Goal: Find specific page/section: Find specific page/section

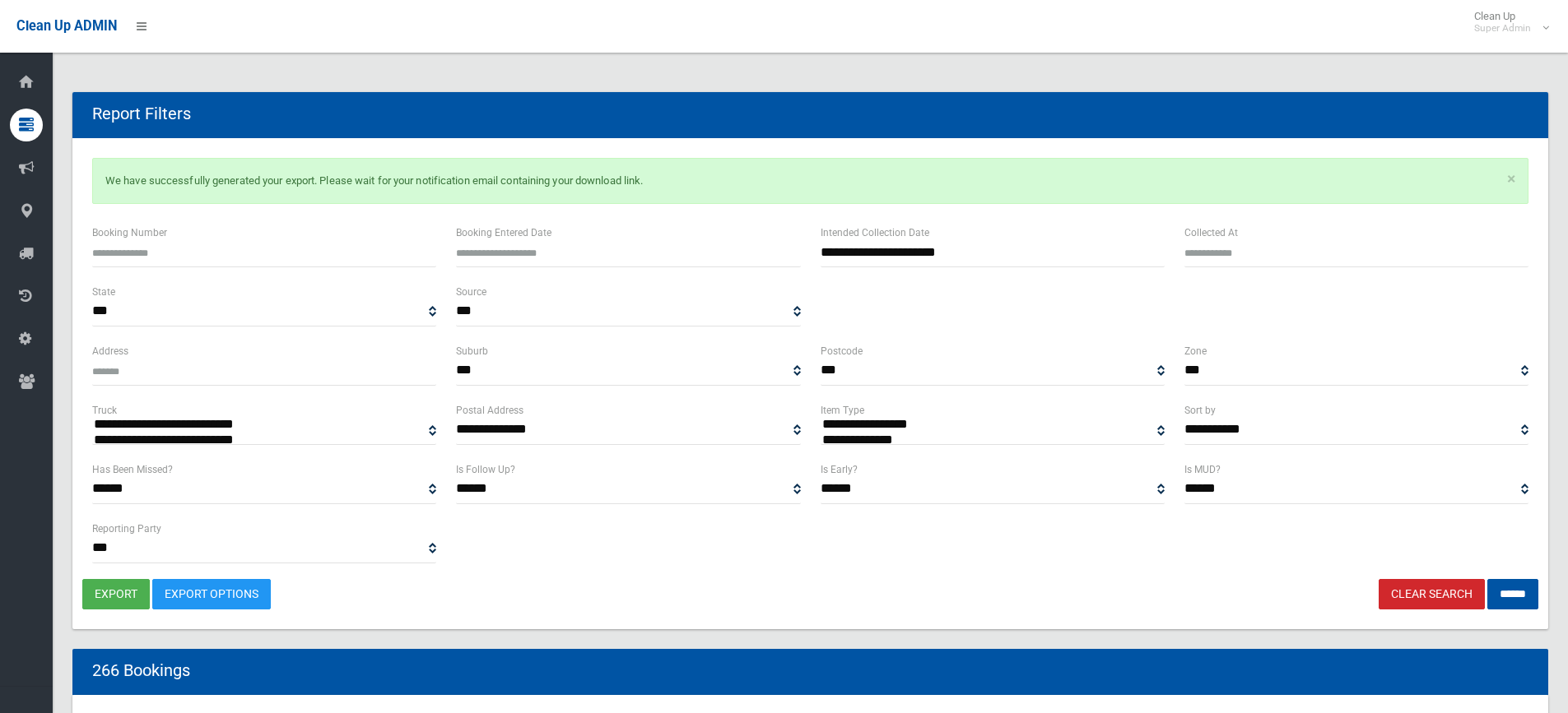
select select
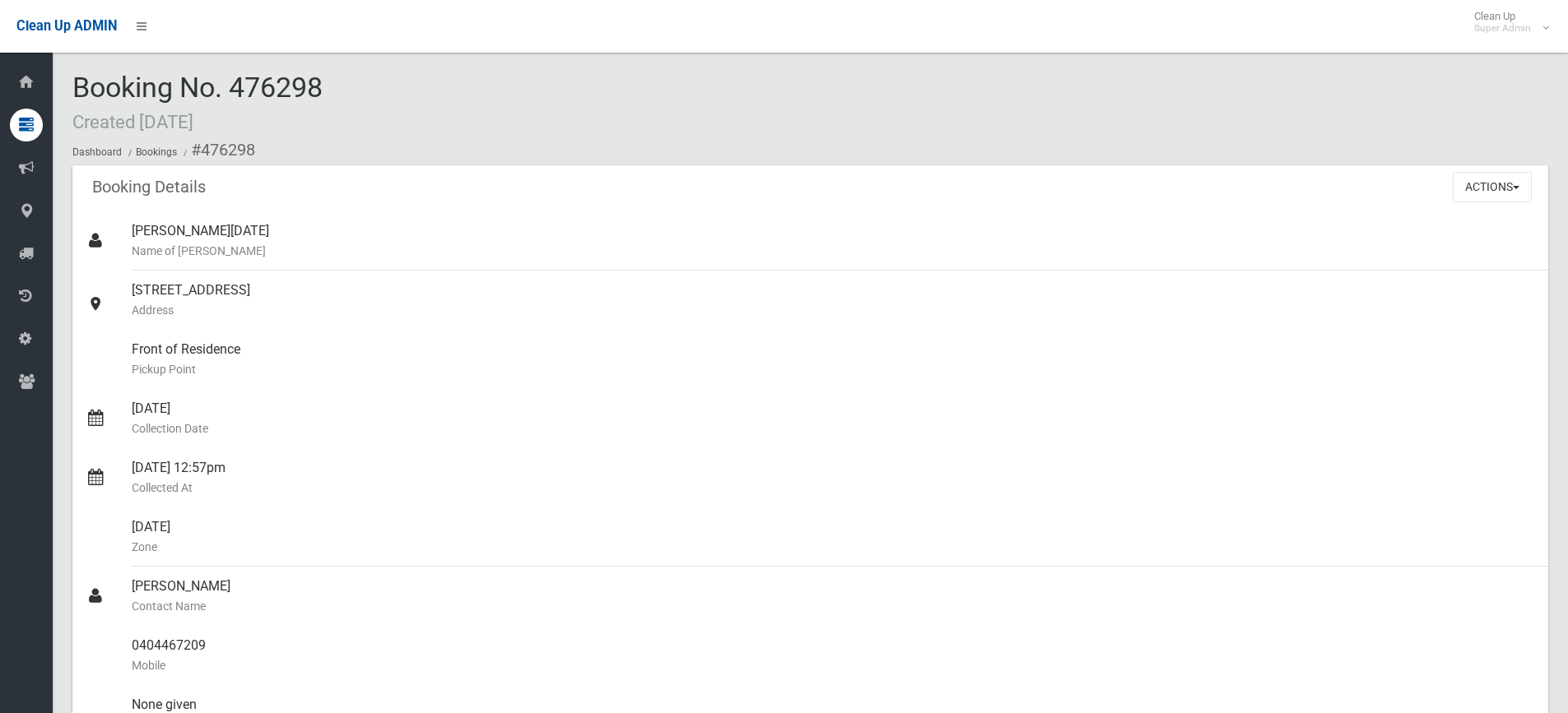
scroll to position [1872, 0]
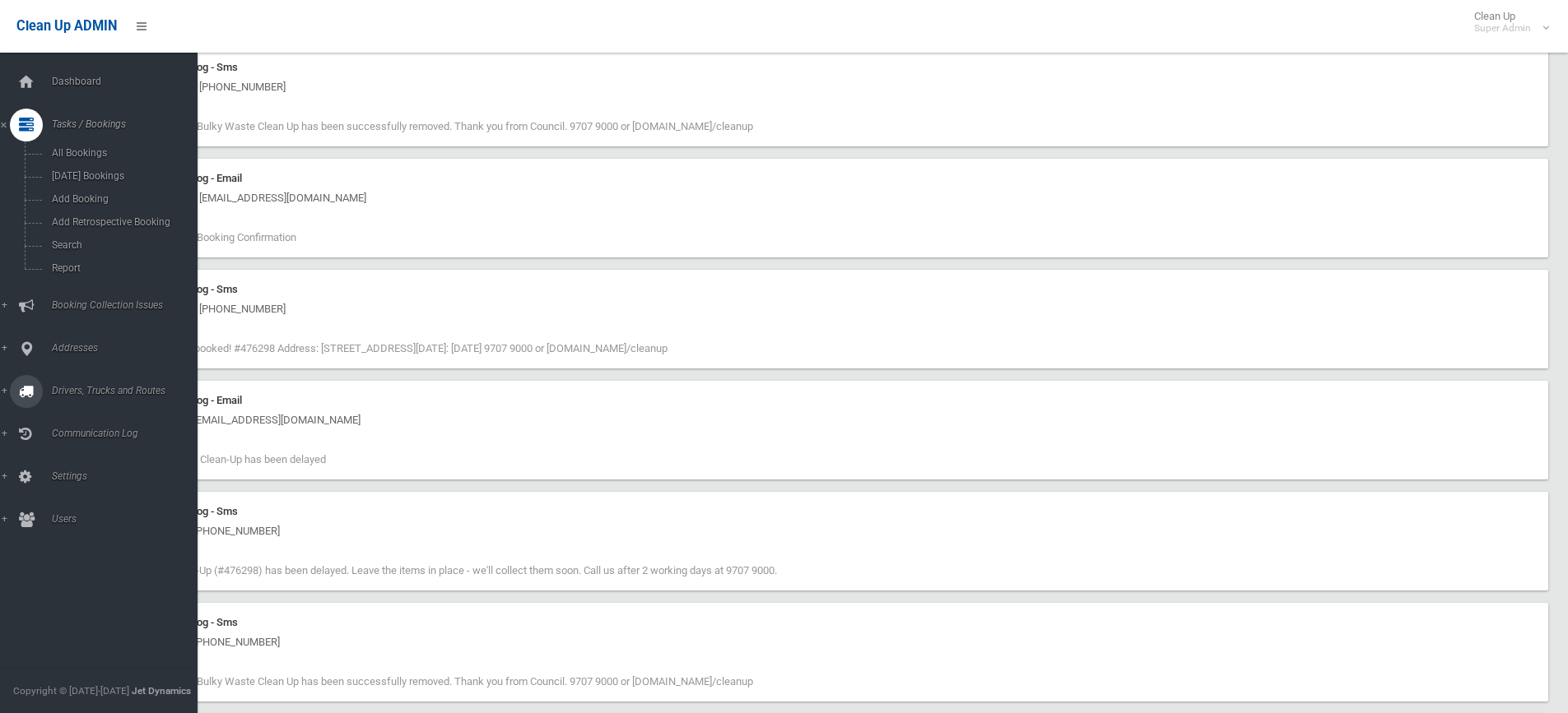
click at [62, 392] on span "Drivers, Trucks and Routes" at bounding box center [128, 391] width 163 height 11
click at [77, 203] on link "Addresses" at bounding box center [105, 210] width 210 height 33
click at [77, 231] on link "All Addresses" at bounding box center [105, 238] width 210 height 23
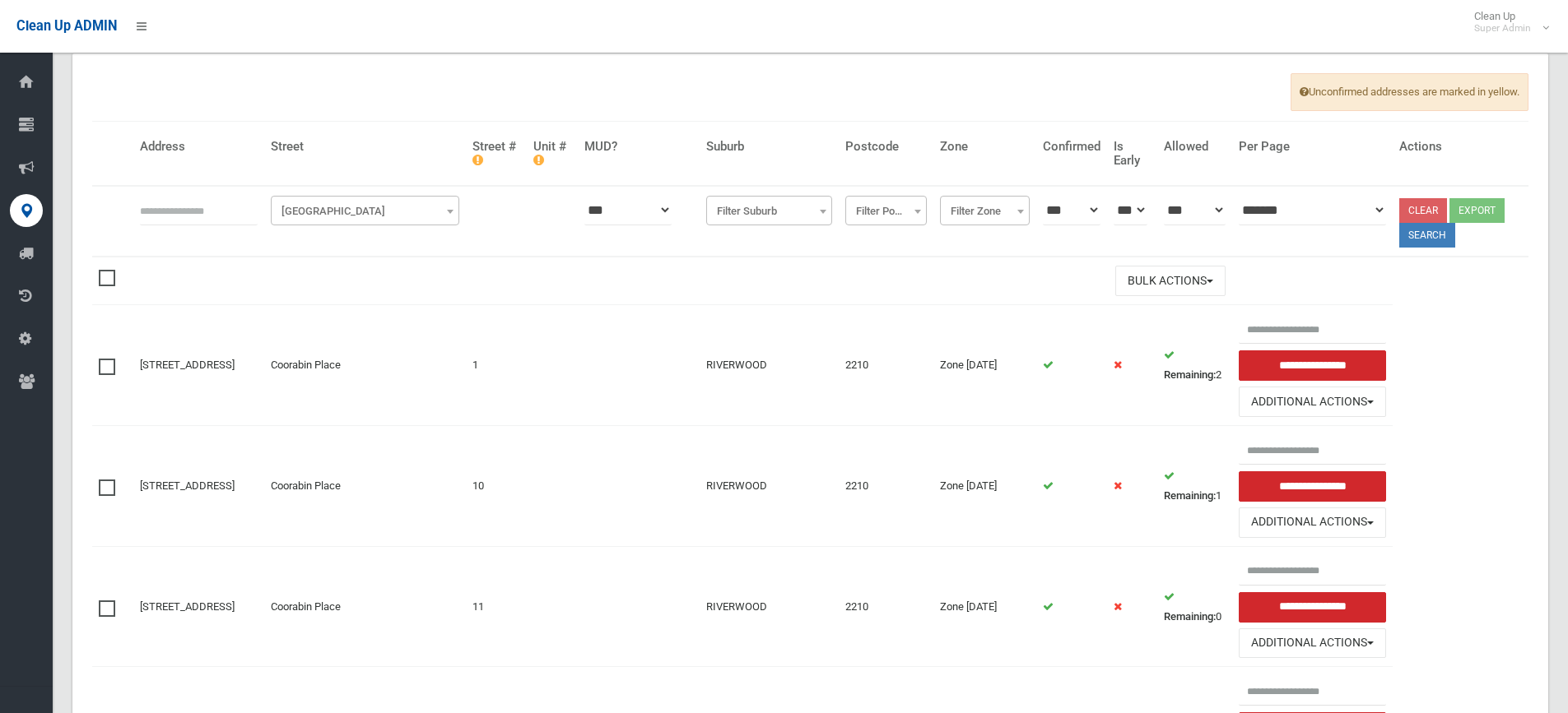
scroll to position [164, 0]
